Goal: Find specific page/section: Find specific page/section

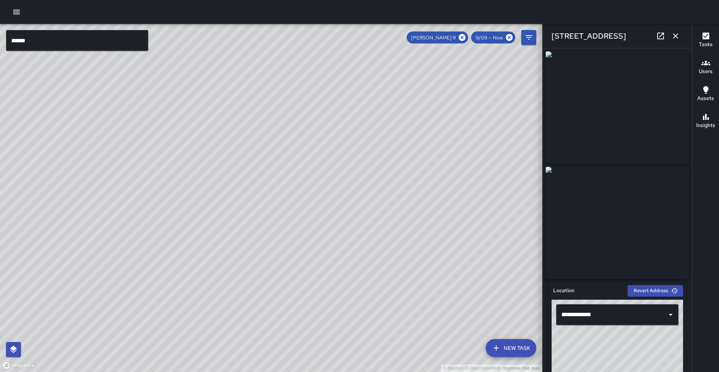
click at [26, 52] on div "© Mapbox © OpenStreetMap Improve this map" at bounding box center [271, 198] width 542 height 348
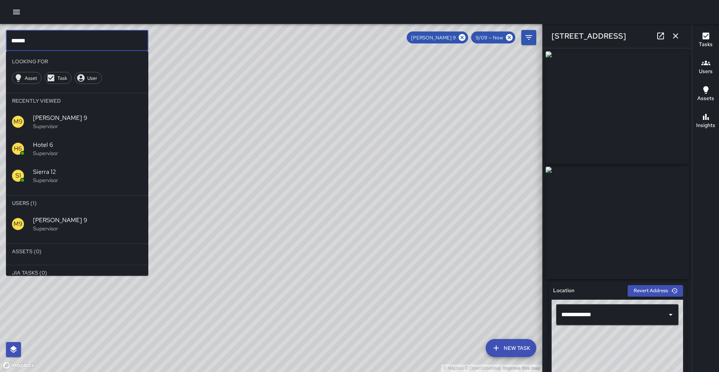
drag, startPoint x: 23, startPoint y: 42, endPoint x: 11, endPoint y: 43, distance: 12.1
click at [11, 43] on input "******" at bounding box center [77, 40] width 142 height 21
click at [459, 37] on icon at bounding box center [462, 37] width 8 height 8
drag, startPoint x: 84, startPoint y: 224, endPoint x: 215, endPoint y: 205, distance: 132.4
click at [84, 224] on span "Sierra 9" at bounding box center [87, 220] width 109 height 9
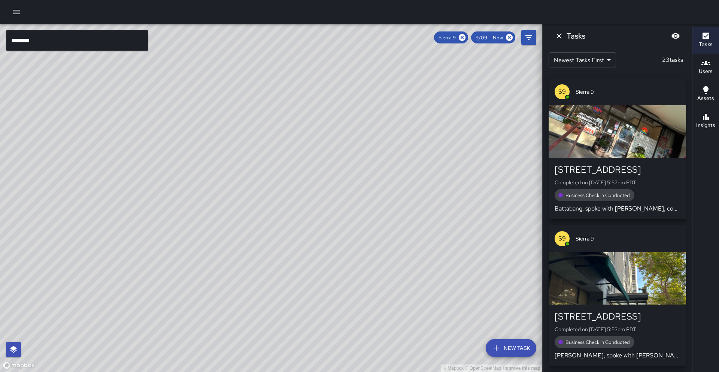
drag, startPoint x: 326, startPoint y: 140, endPoint x: 198, endPoint y: 261, distance: 176.1
click at [196, 266] on div "© Mapbox © OpenStreetMap Improve this map" at bounding box center [271, 198] width 542 height 348
drag, startPoint x: 314, startPoint y: 173, endPoint x: 283, endPoint y: 184, distance: 32.1
click at [283, 184] on div "© Mapbox © OpenStreetMap Improve this map" at bounding box center [271, 198] width 542 height 348
drag, startPoint x: 218, startPoint y: 165, endPoint x: 212, endPoint y: 138, distance: 28.1
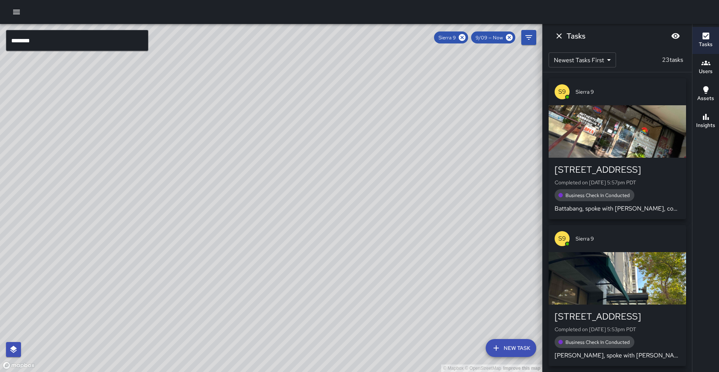
click at [212, 138] on div "© Mapbox © OpenStreetMap Improve this map" at bounding box center [271, 198] width 542 height 348
click at [48, 40] on input "********" at bounding box center [77, 40] width 142 height 21
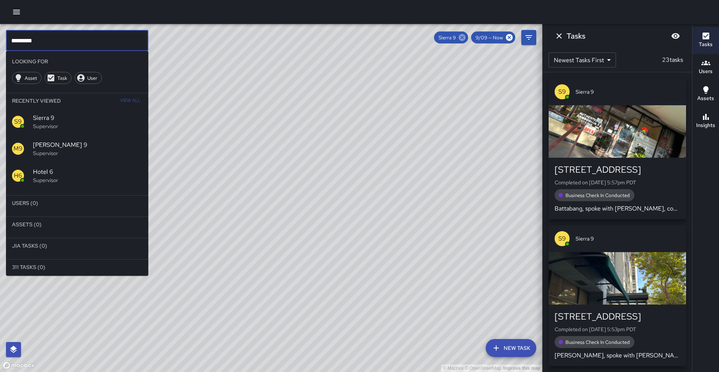
type input "*********"
click at [465, 38] on icon at bounding box center [462, 37] width 7 height 7
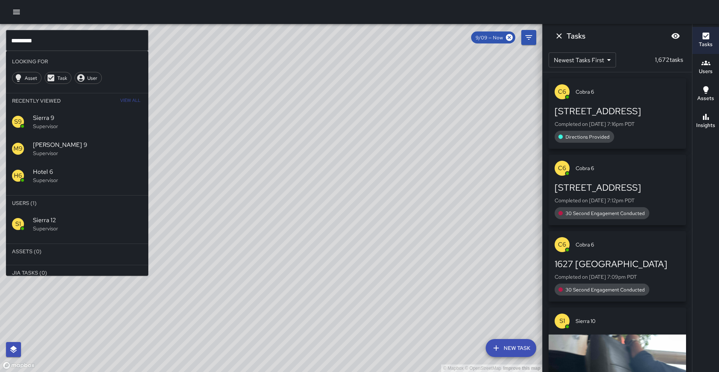
click at [92, 236] on div "S1 Sierra 12 Supervisor" at bounding box center [77, 223] width 142 height 27
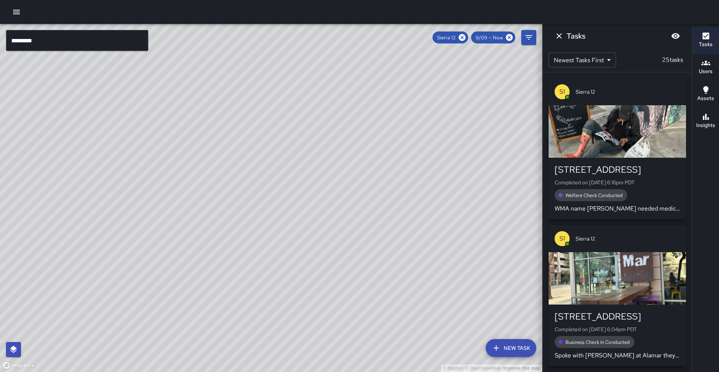
drag, startPoint x: 203, startPoint y: 116, endPoint x: 44, endPoint y: 268, distance: 219.8
click at [17, 286] on div "© Mapbox © OpenStreetMap Improve this map" at bounding box center [271, 198] width 542 height 348
drag, startPoint x: 190, startPoint y: 128, endPoint x: 161, endPoint y: 155, distance: 39.8
click at [161, 155] on div "© Mapbox © OpenStreetMap Improve this map" at bounding box center [271, 198] width 542 height 348
click at [463, 38] on icon at bounding box center [462, 37] width 7 height 7
